Goal: Book appointment/travel/reservation

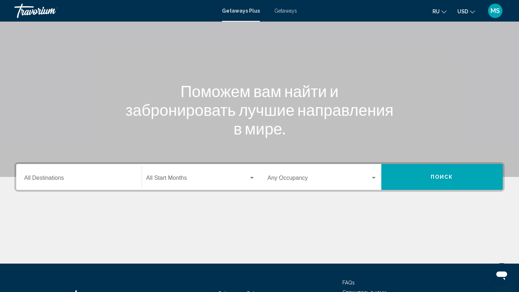
scroll to position [37, 0]
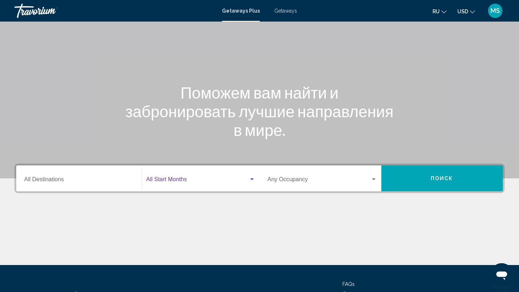
click at [177, 180] on span "Search widget" at bounding box center [197, 181] width 103 height 6
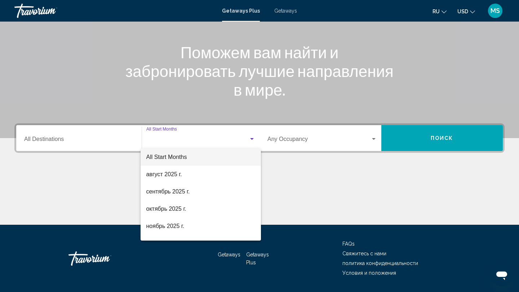
scroll to position [99, 0]
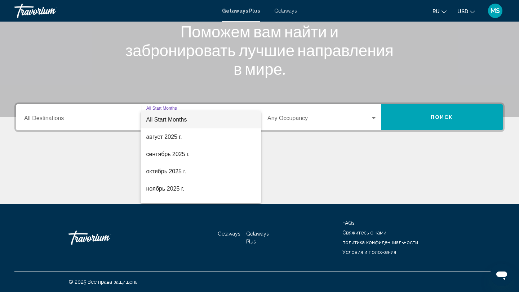
click at [73, 116] on div at bounding box center [259, 146] width 519 height 292
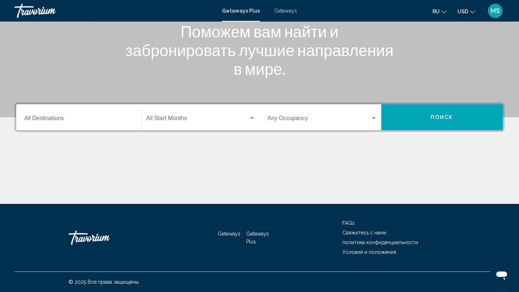
click at [72, 118] on input "Destination All Destinations" at bounding box center [78, 120] width 109 height 6
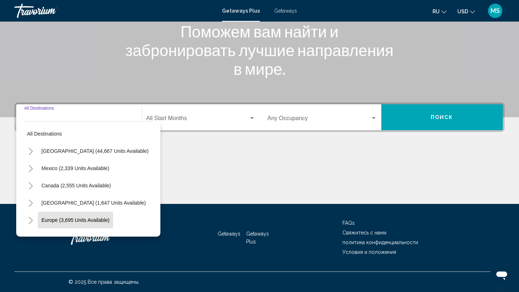
click at [67, 215] on button "Europe (3,695 units available)" at bounding box center [75, 220] width 75 height 17
type input "**********"
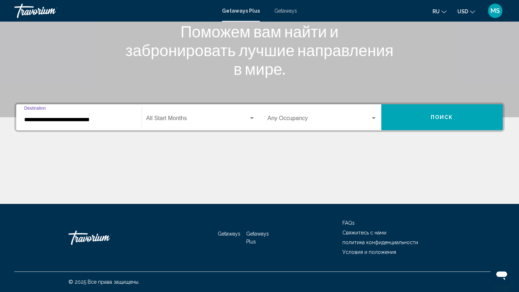
click at [194, 120] on span "Search widget" at bounding box center [197, 120] width 103 height 6
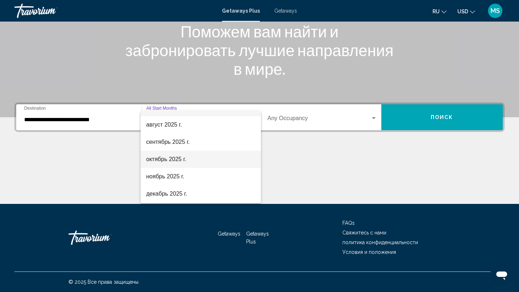
scroll to position [18, 0]
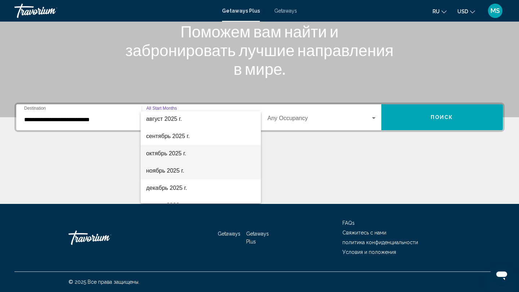
click at [172, 177] on span "ноябрь 2025 г." at bounding box center [200, 170] width 109 height 17
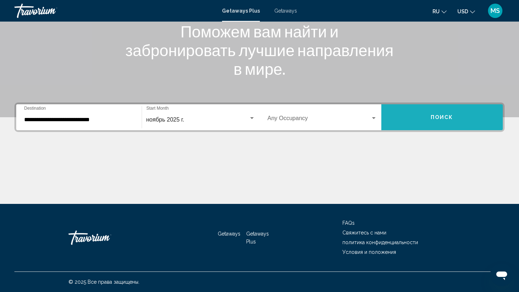
click at [403, 124] on button "Поиск" at bounding box center [442, 117] width 122 height 26
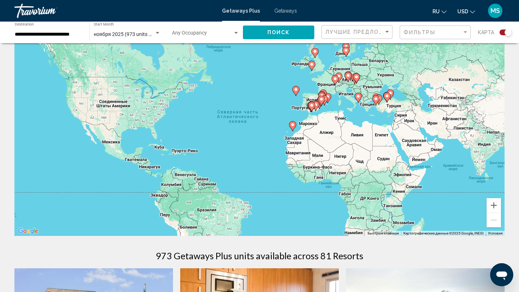
scroll to position [31, 0]
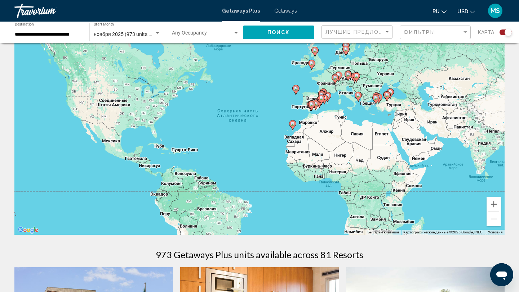
click at [334, 83] on gmp-advanced-marker "Main content" at bounding box center [334, 79] width 7 height 11
